Goal: Find specific page/section: Find specific page/section

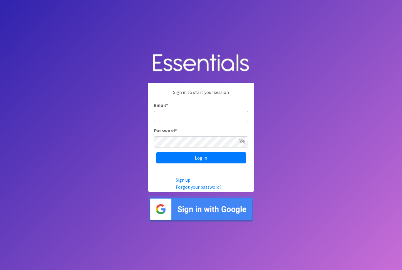
type input "diaperbank@jlcharleston.org"
click at [201, 164] on input "Log in" at bounding box center [201, 157] width 90 height 11
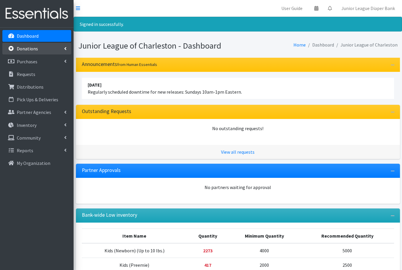
click at [28, 51] on p "Donations" at bounding box center [27, 49] width 21 height 6
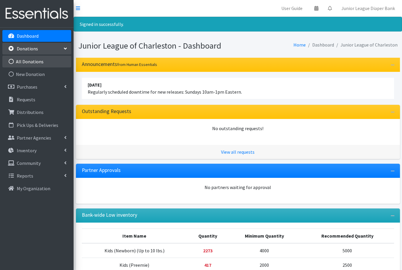
click at [24, 63] on link "All Donations" at bounding box center [36, 62] width 69 height 12
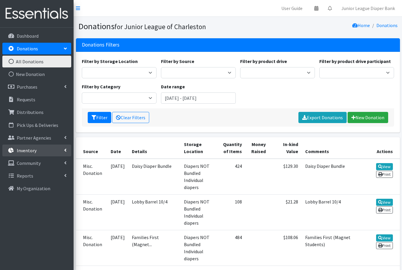
click at [27, 153] on p "Inventory" at bounding box center [27, 151] width 20 height 6
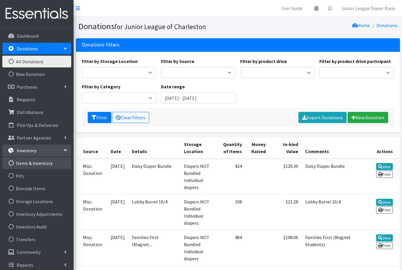
click at [23, 164] on link "Items & Inventory" at bounding box center [36, 163] width 69 height 12
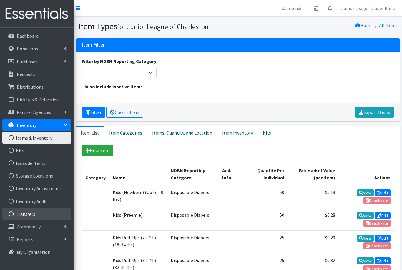
click at [24, 215] on link "Transfers" at bounding box center [36, 214] width 69 height 12
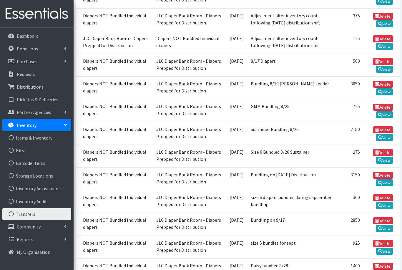
scroll to position [302, 0]
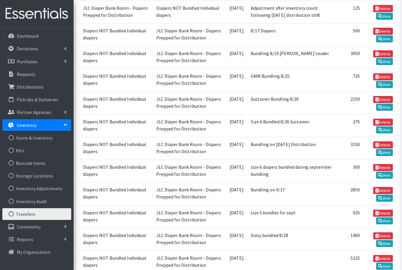
click at [256, 252] on td at bounding box center [291, 262] width 89 height 23
click at [387, 263] on link "View" at bounding box center [385, 266] width 17 height 7
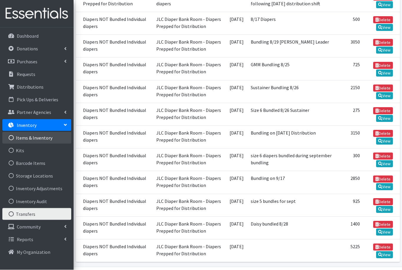
scroll to position [314, 0]
click at [25, 140] on link "Items & Inventory" at bounding box center [36, 138] width 69 height 12
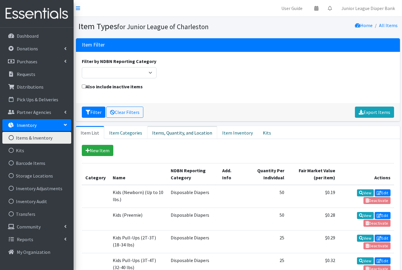
click at [177, 132] on link "Items, Quantity, and Location" at bounding box center [182, 132] width 70 height 13
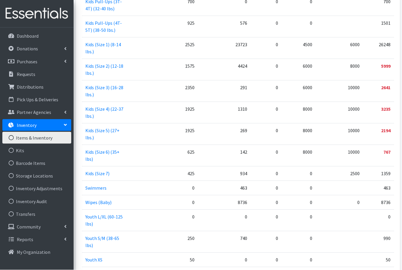
scroll to position [262, 0]
